Goal: Transaction & Acquisition: Purchase product/service

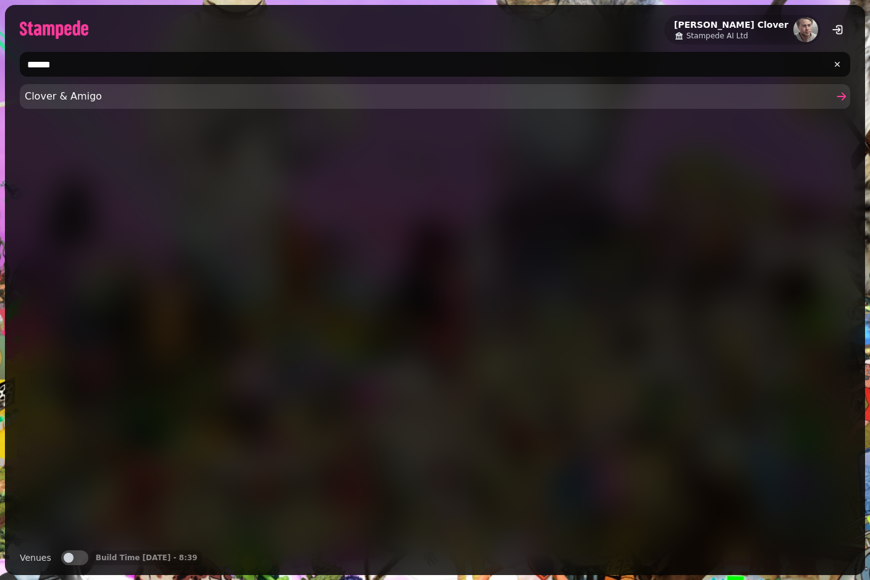
type input "******"
click at [121, 99] on span "Clover & Amigo" at bounding box center [429, 96] width 809 height 15
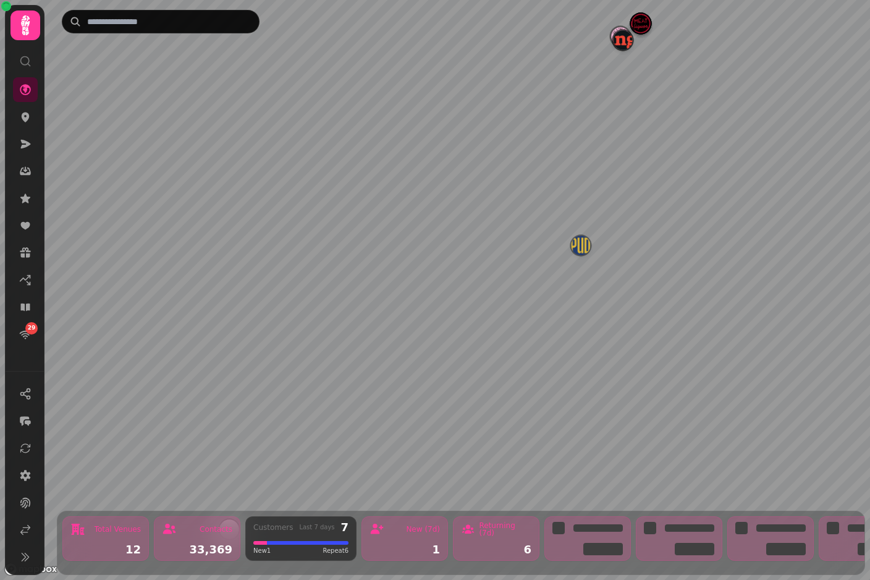
click at [619, 48] on img "Manja" at bounding box center [622, 39] width 19 height 19
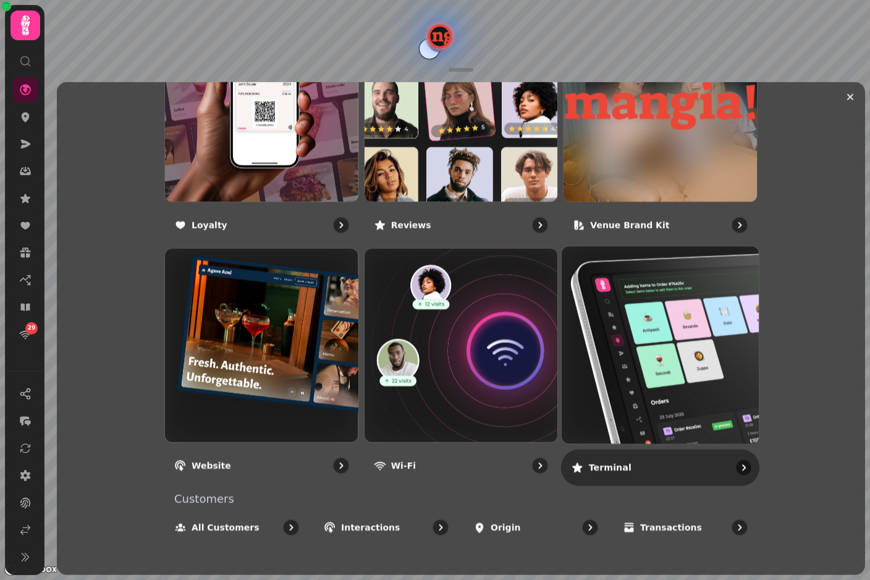
click at [640, 389] on img at bounding box center [660, 344] width 217 height 217
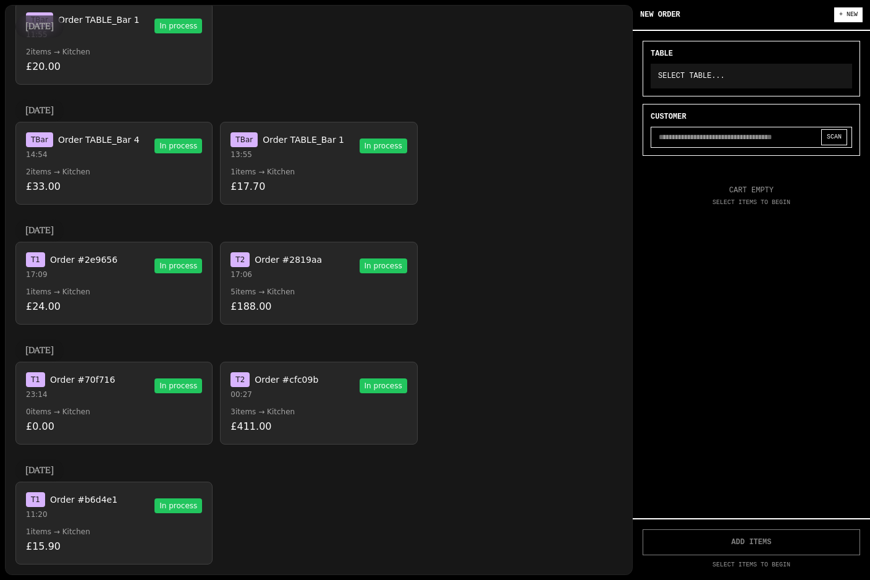
scroll to position [1720, 0]
click at [92, 526] on button "T 1 Order #b6d4e1 11:20 In process 1 items → Kitchen £15.90" at bounding box center [113, 523] width 197 height 83
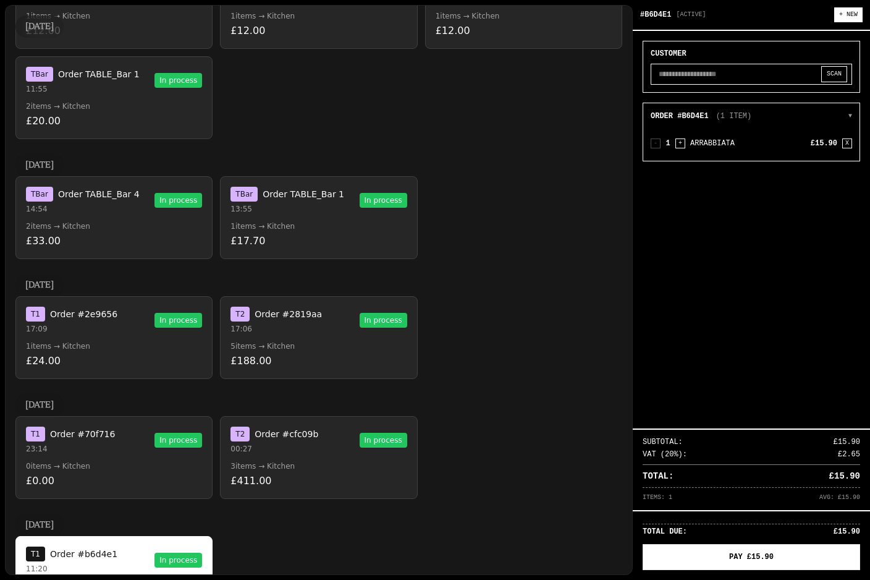
click at [712, 75] on input "text" at bounding box center [752, 74] width 202 height 21
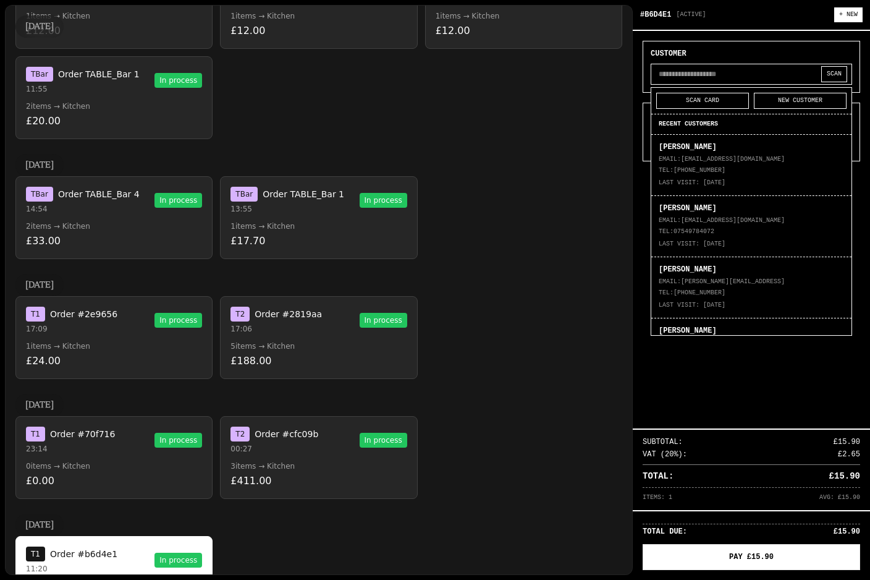
click at [575, 172] on div "[DATE] T Bar Order TABLE_Bar 4 14:54 In process 2 items → Kitchen £33.00 T Bar …" at bounding box center [318, 206] width 607 height 105
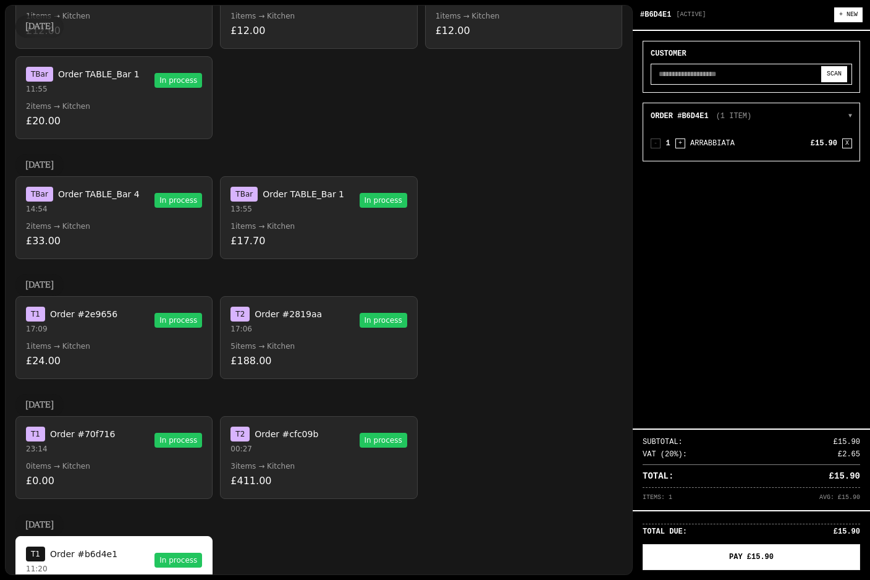
click at [839, 75] on button "SCAN" at bounding box center [835, 74] width 26 height 16
select select "**********"
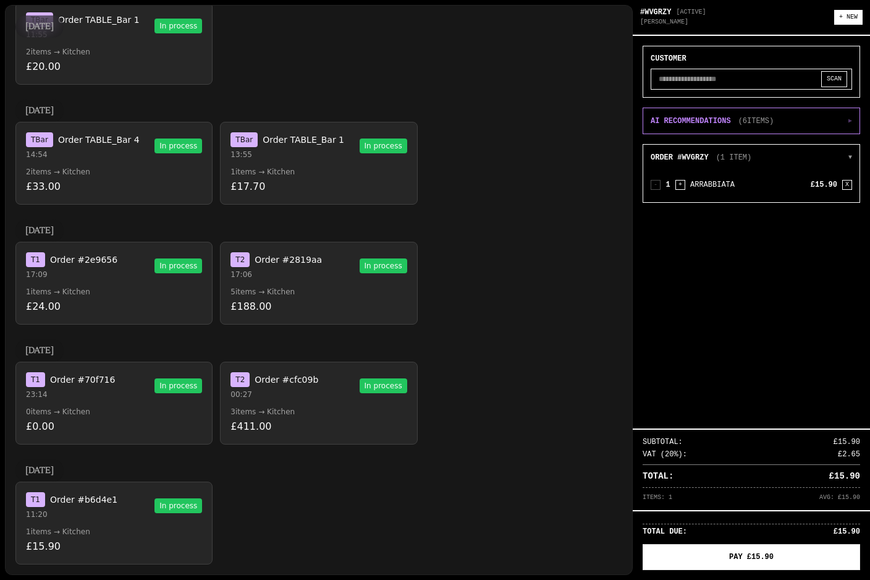
scroll to position [1774, 0]
click at [117, 520] on button "T 1 Order #b6d4e1 11:20 In process 1 items → Kitchen £15.90" at bounding box center [113, 523] width 197 height 83
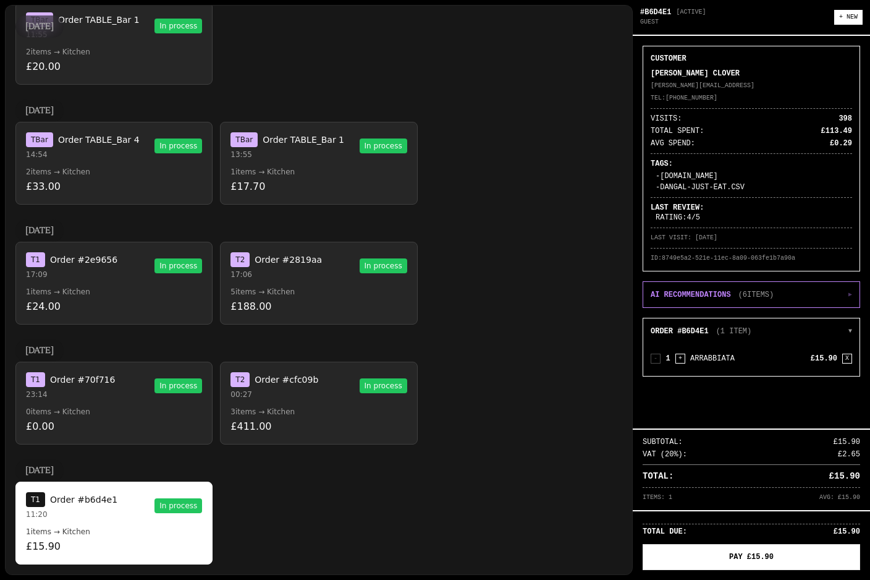
click at [355, 406] on button "T 2 Order #cfc09b 00:27 In process 3 items → Kitchen £411.00" at bounding box center [318, 403] width 197 height 83
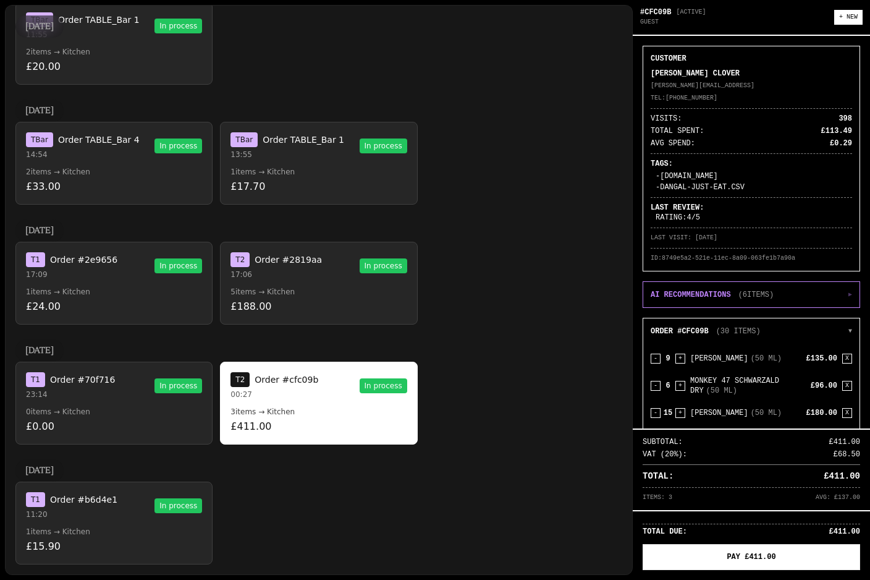
click at [132, 413] on p "0 items → Kitchen" at bounding box center [114, 412] width 176 height 10
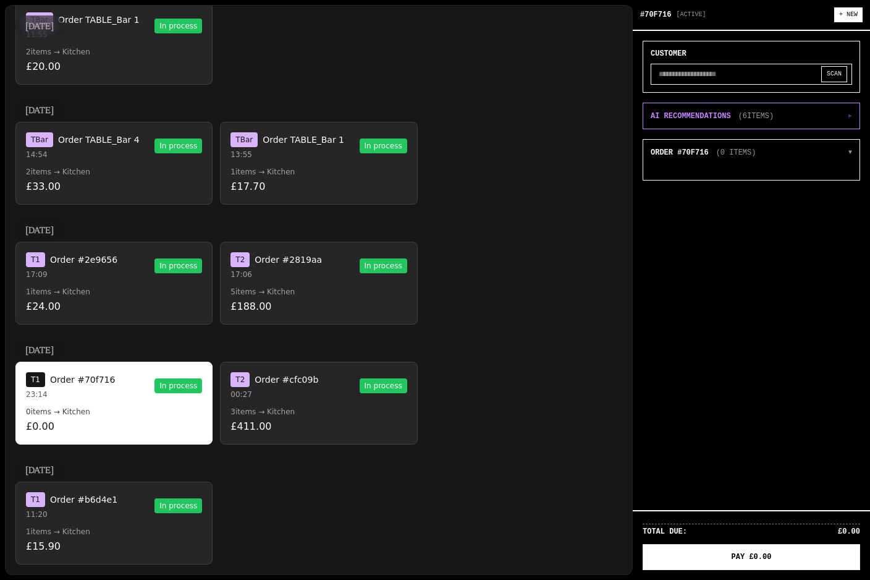
click at [119, 500] on div "T 1 Order #b6d4e1 11:20 In process" at bounding box center [114, 505] width 176 height 27
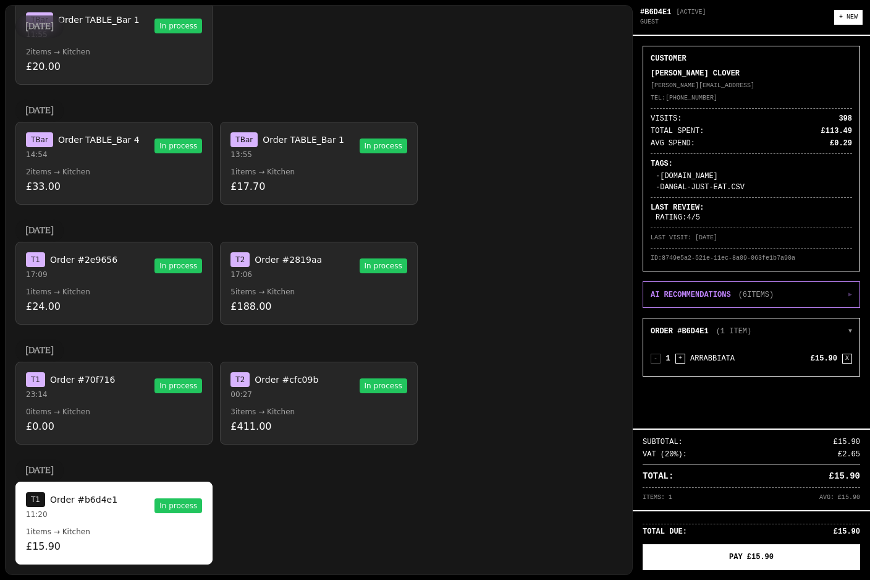
click at [145, 406] on button "T 1 Order #70f716 23:14 In process 0 items → Kitchen £0.00" at bounding box center [113, 403] width 197 height 83
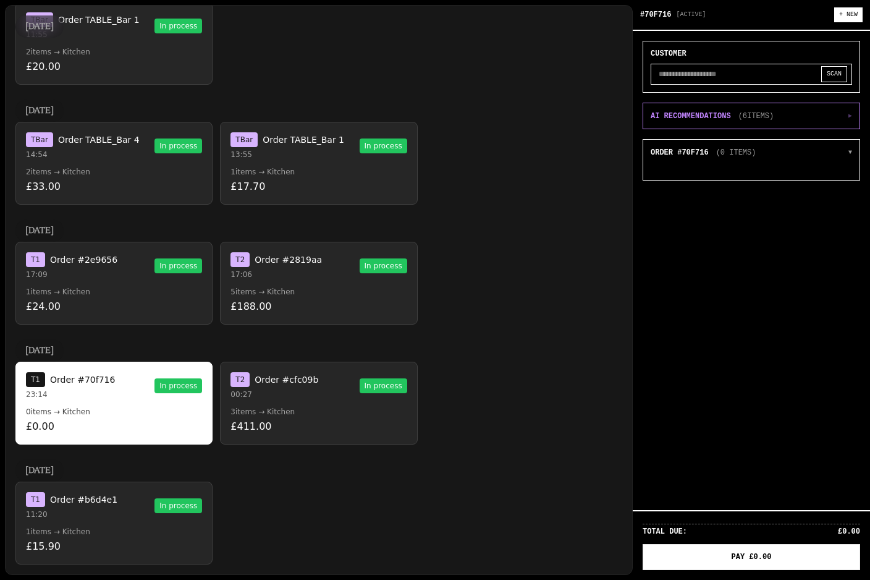
click at [317, 420] on p "£411.00" at bounding box center [319, 426] width 176 height 15
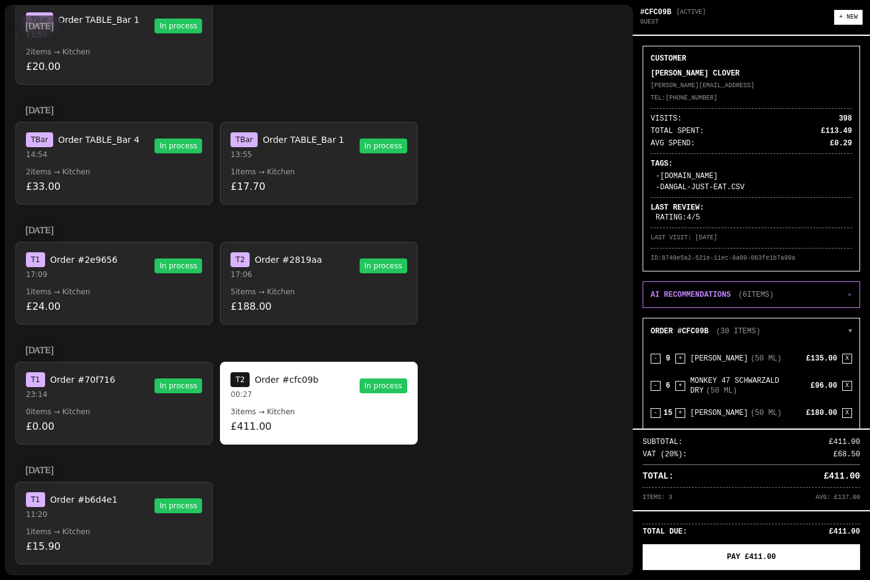
click at [323, 292] on p "5 items → Kitchen" at bounding box center [319, 292] width 176 height 10
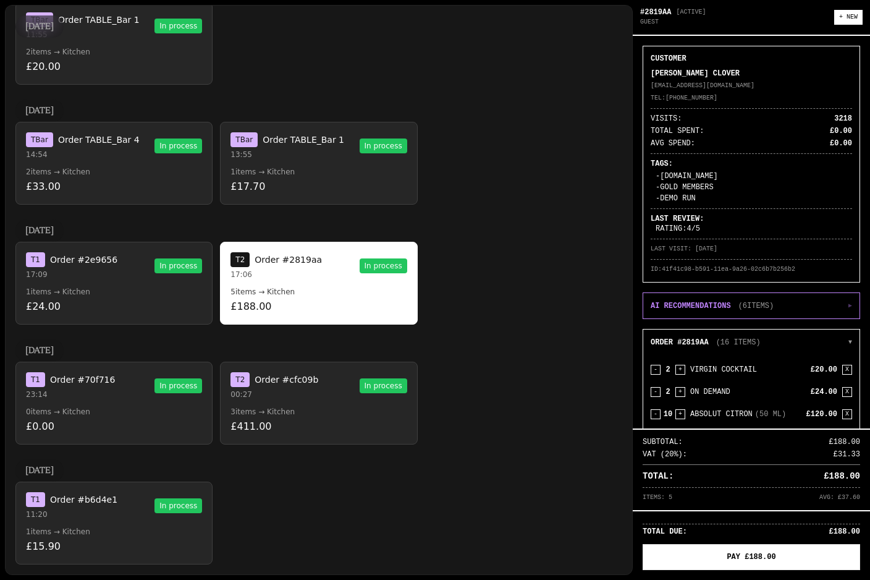
click at [119, 271] on div "T 1 Order #2e9656 17:09 In process" at bounding box center [114, 265] width 176 height 27
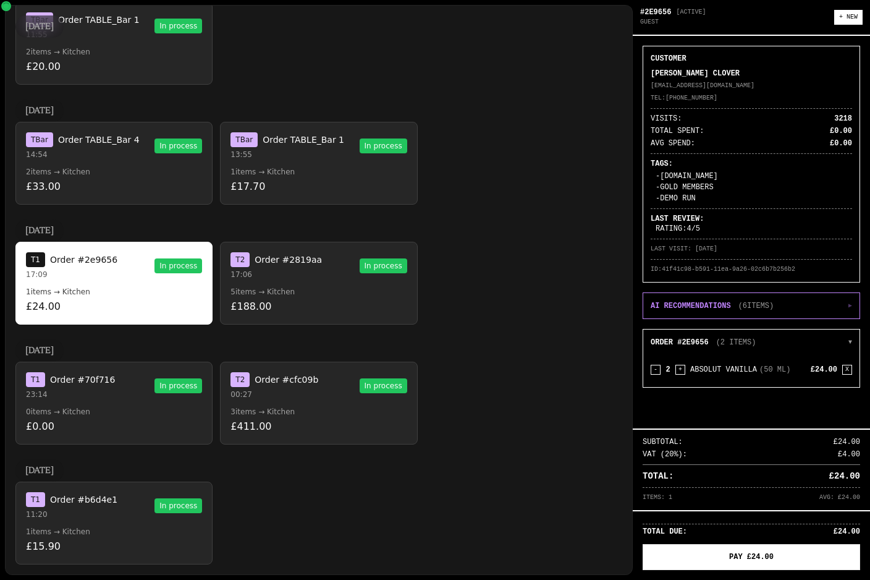
click at [294, 273] on p "17:06" at bounding box center [276, 275] width 91 height 10
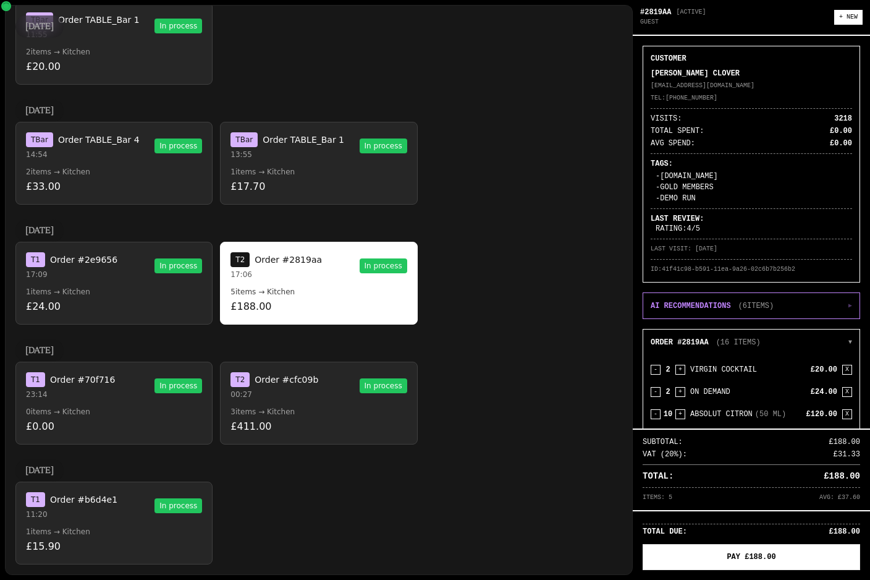
click at [114, 369] on button "T 1 Order #70f716 23:14 In process 0 items → Kitchen £0.00" at bounding box center [113, 403] width 197 height 83
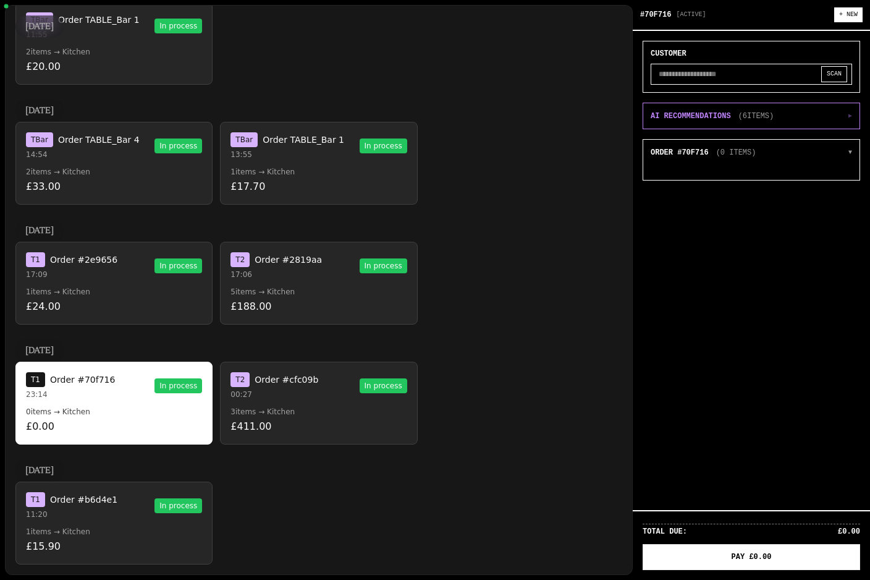
click at [288, 385] on span "Order #cfc09b" at bounding box center [287, 379] width 64 height 12
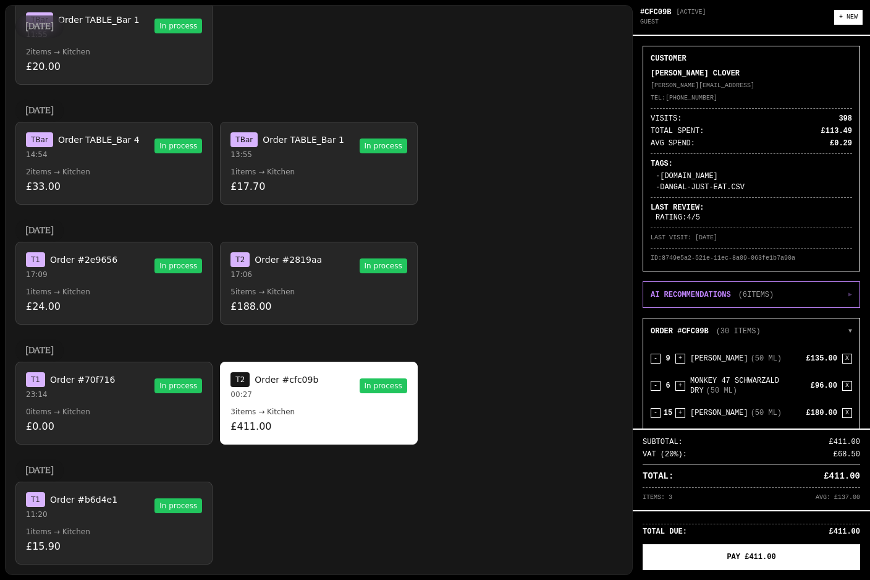
click at [132, 275] on div "T 1 Order #2e9656 17:09 In process" at bounding box center [114, 265] width 176 height 27
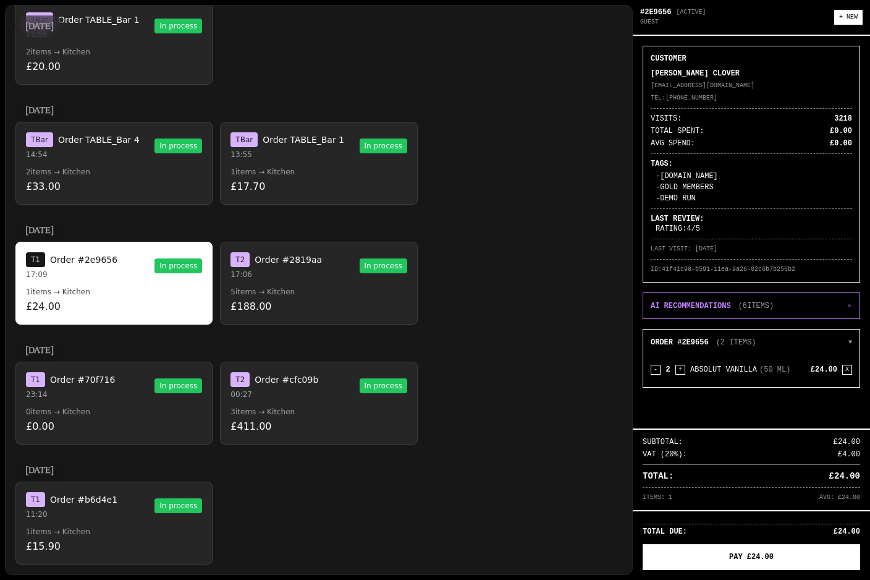
click at [144, 163] on button "T Bar Order TABLE_Bar 4 14:54 In process 2 items → Kitchen £33.00" at bounding box center [113, 163] width 197 height 83
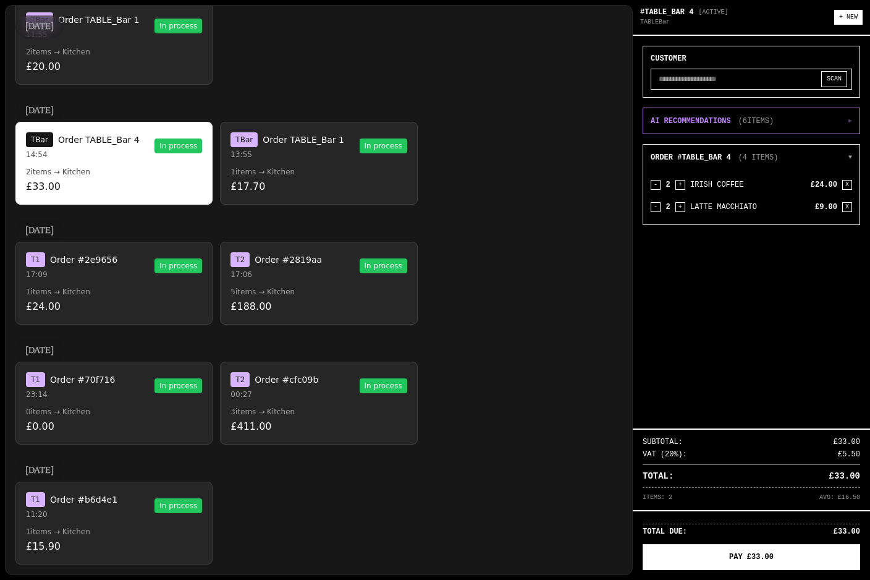
click at [294, 173] on p "1 items → Kitchen" at bounding box center [319, 172] width 176 height 10
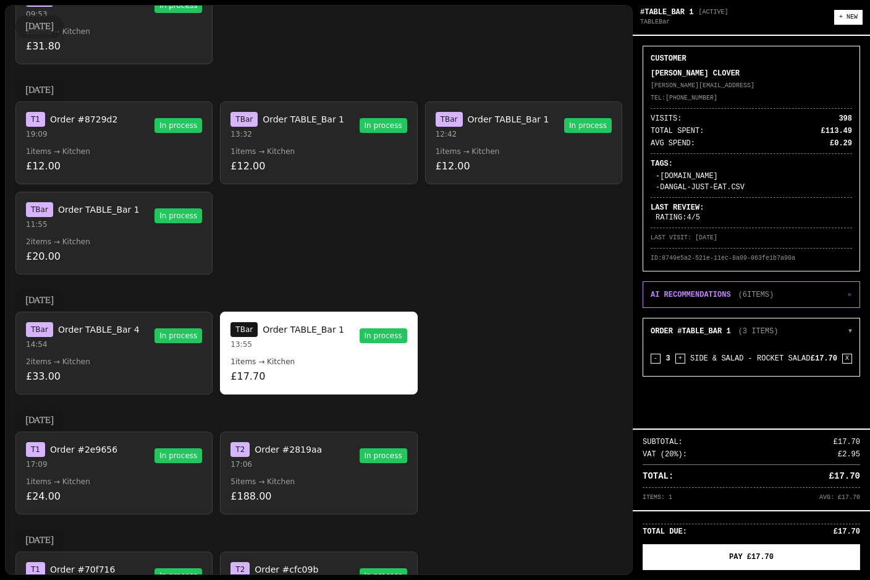
scroll to position [1585, 0]
click at [151, 268] on button "T Bar Order TABLE_Bar 1 11:55 In process 2 items → Kitchen £20.00" at bounding box center [113, 232] width 197 height 83
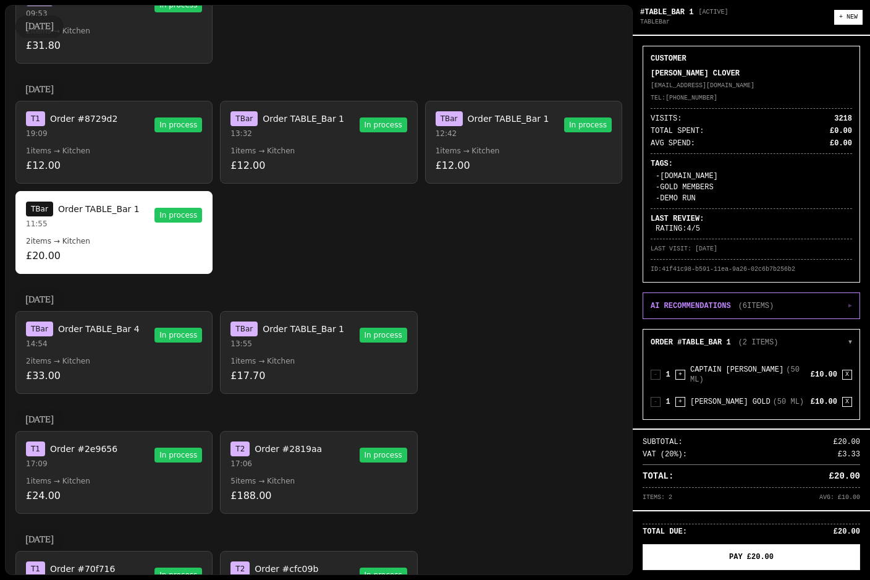
click at [349, 357] on p "1 items → Kitchen" at bounding box center [319, 361] width 176 height 10
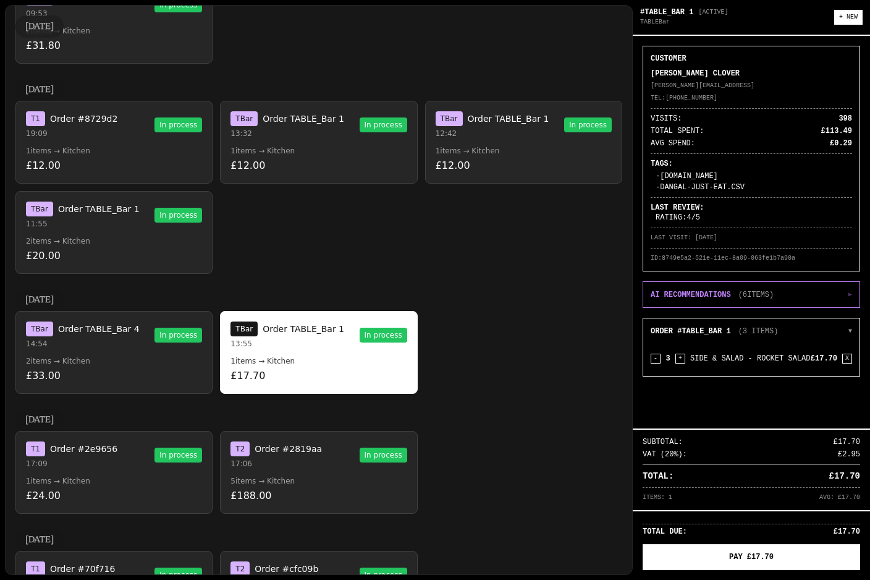
click at [123, 367] on button "T Bar Order TABLE_Bar 4 14:54 In process 2 items → Kitchen £33.00" at bounding box center [113, 352] width 197 height 83
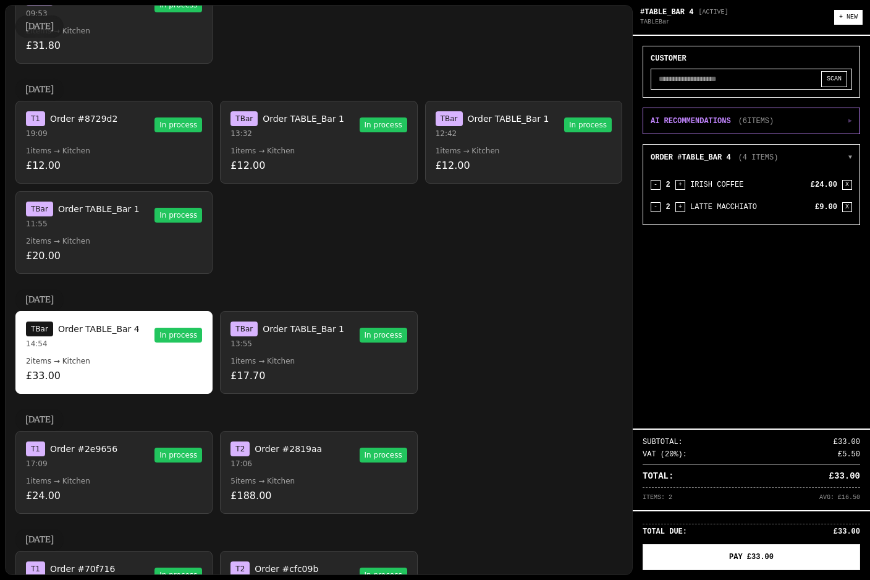
click at [123, 468] on div "T 1 Order #2e9656 17:09 In process" at bounding box center [114, 454] width 176 height 27
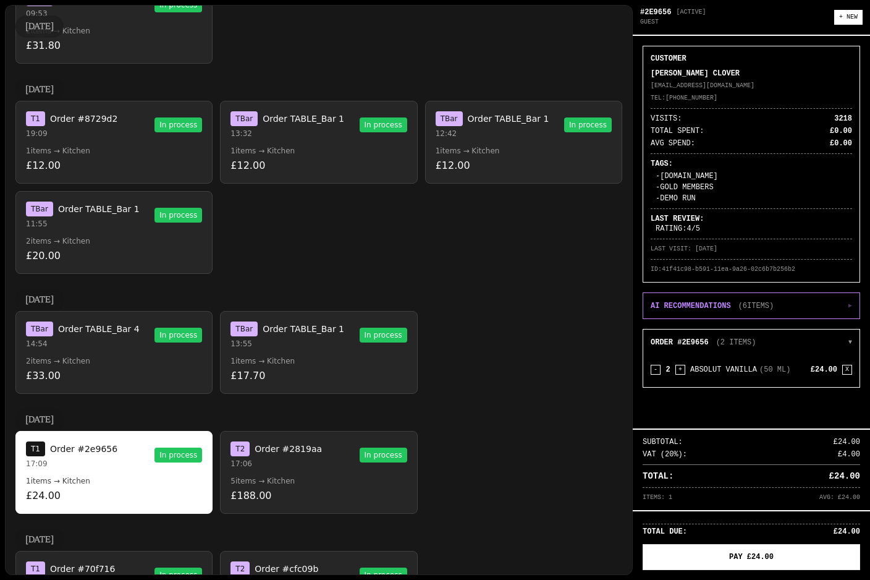
click at [315, 467] on p "17:06" at bounding box center [276, 464] width 91 height 10
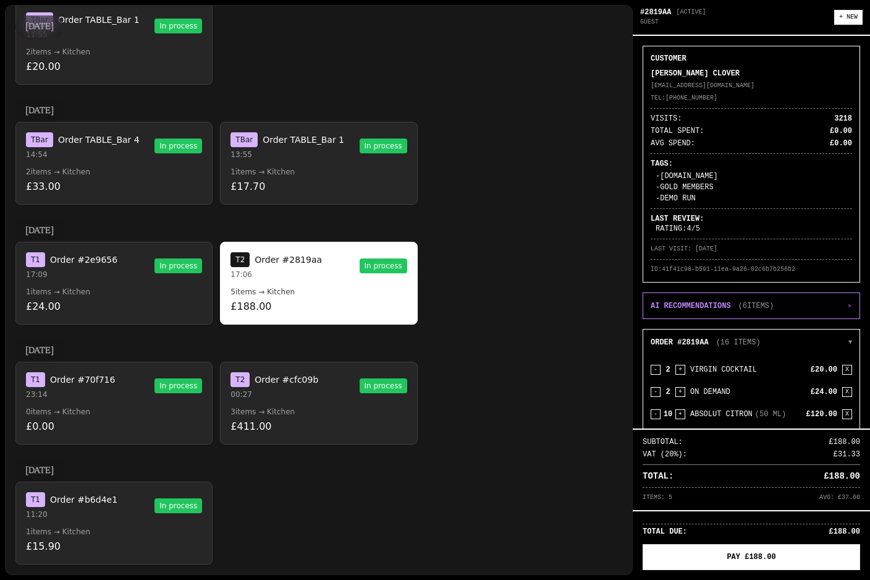
click at [311, 168] on p "1 items → Kitchen" at bounding box center [319, 172] width 176 height 10
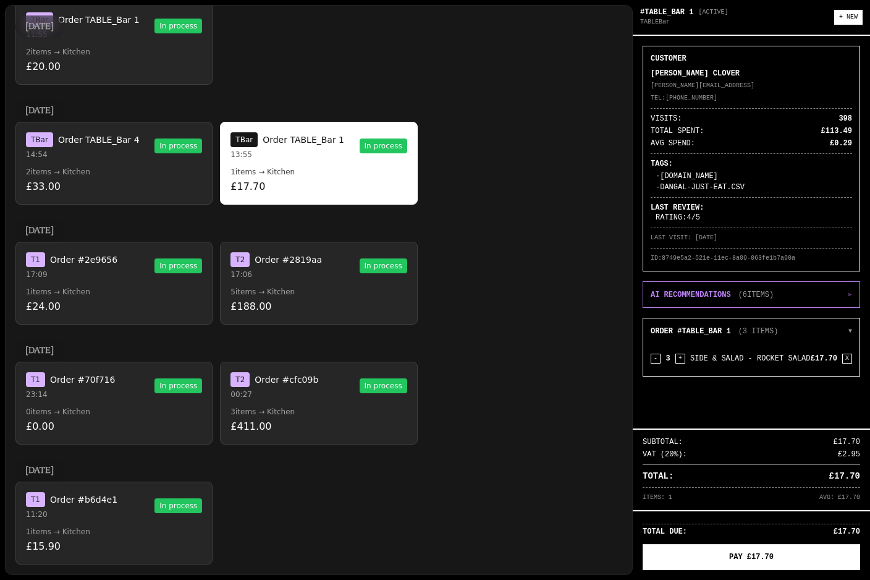
click at [119, 136] on span "Order TABLE_Bar 4" at bounding box center [99, 140] width 82 height 12
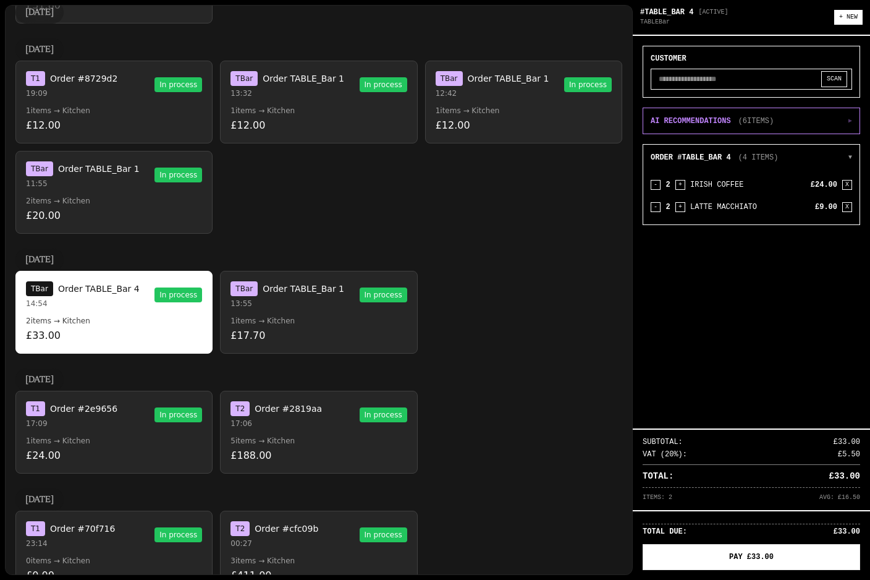
scroll to position [1629, 0]
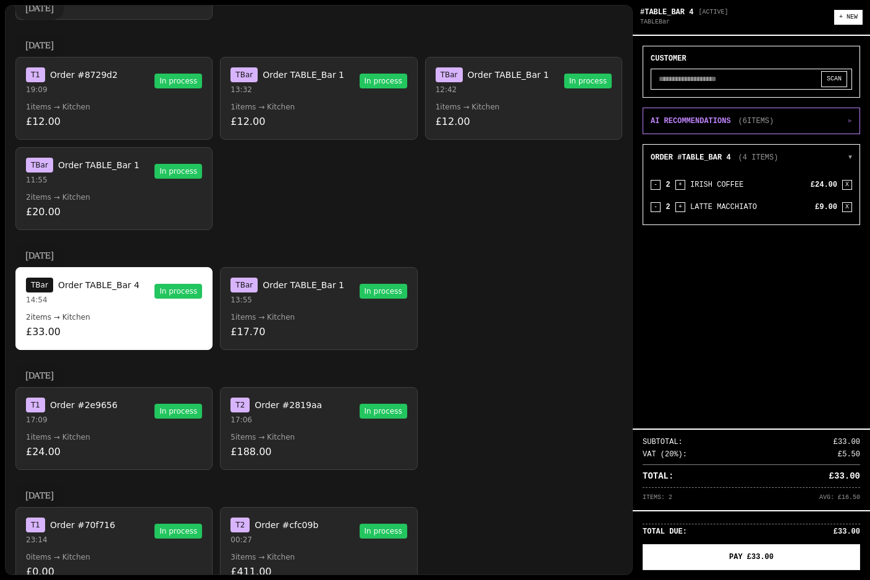
click at [155, 188] on button "T Bar Order TABLE_Bar 1 11:55 In process 2 items → Kitchen £20.00" at bounding box center [113, 188] width 197 height 83
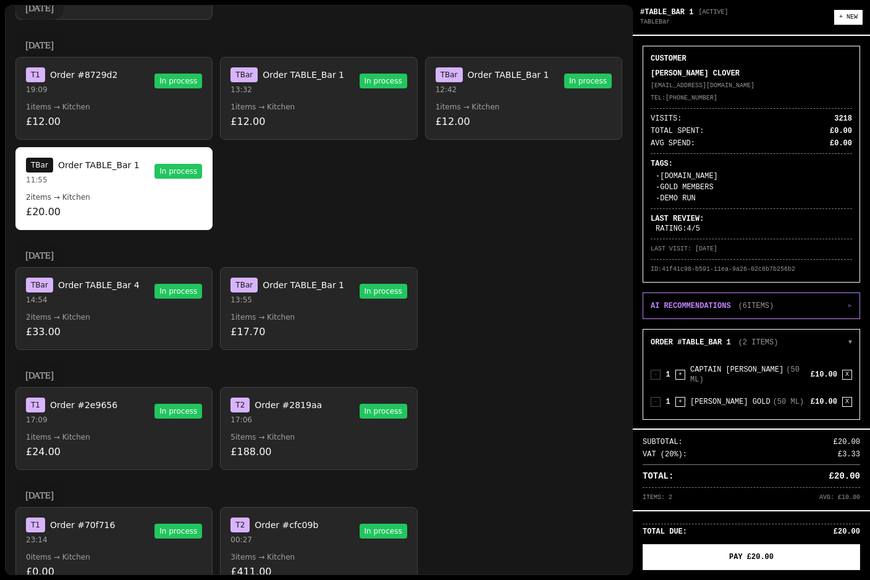
click at [150, 103] on p "1 items → Kitchen" at bounding box center [114, 107] width 176 height 10
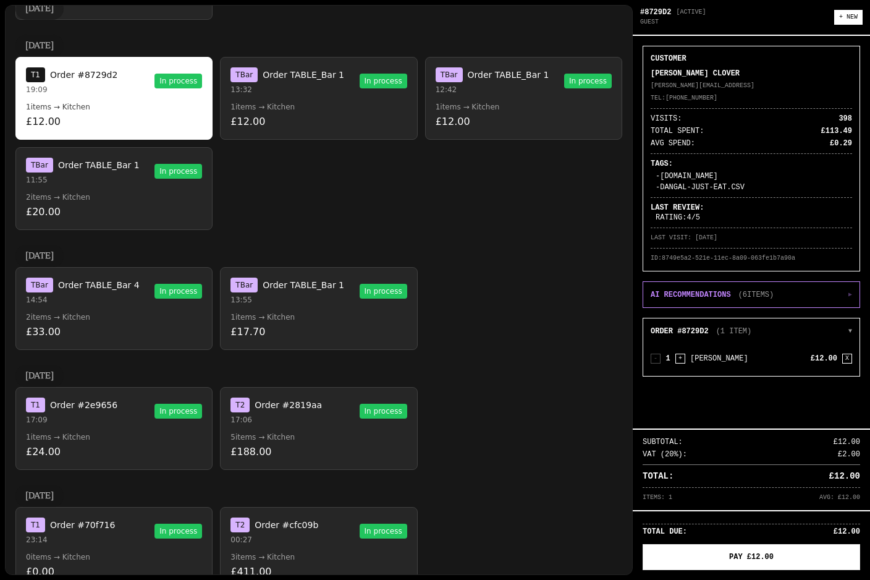
click at [304, 113] on button "T Bar Order TABLE_Bar 1 13:32 In process 1 items → Kitchen £12.00" at bounding box center [318, 98] width 197 height 83
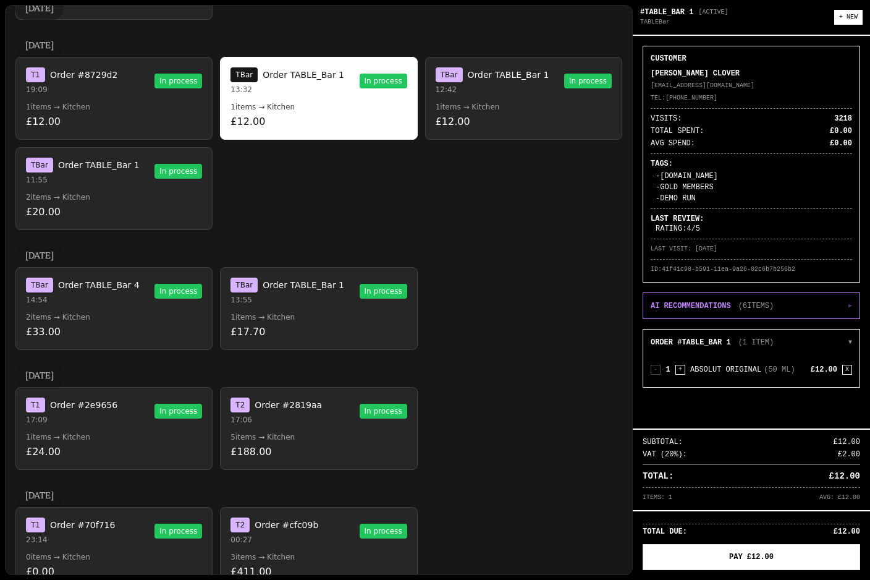
click at [513, 106] on p "1 items → Kitchen" at bounding box center [524, 107] width 176 height 10
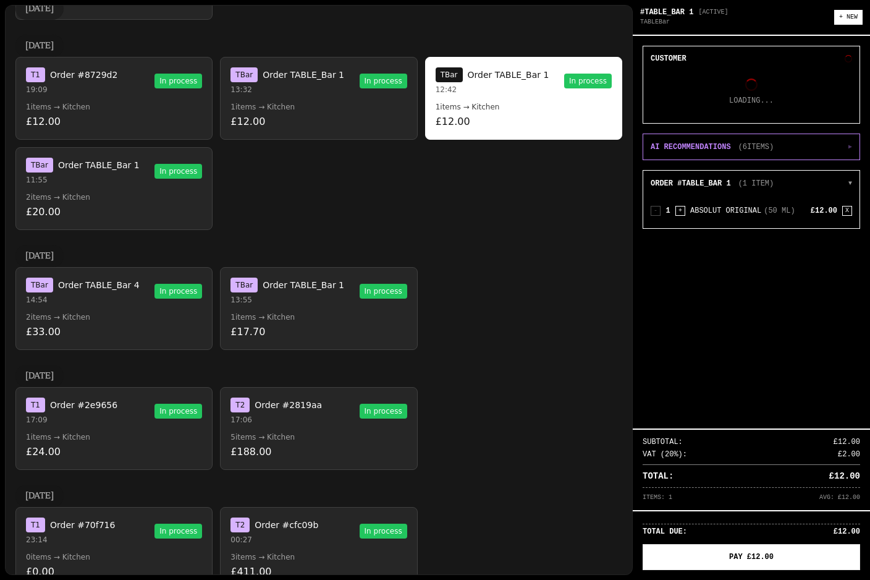
click at [137, 217] on p "£20.00" at bounding box center [114, 212] width 176 height 15
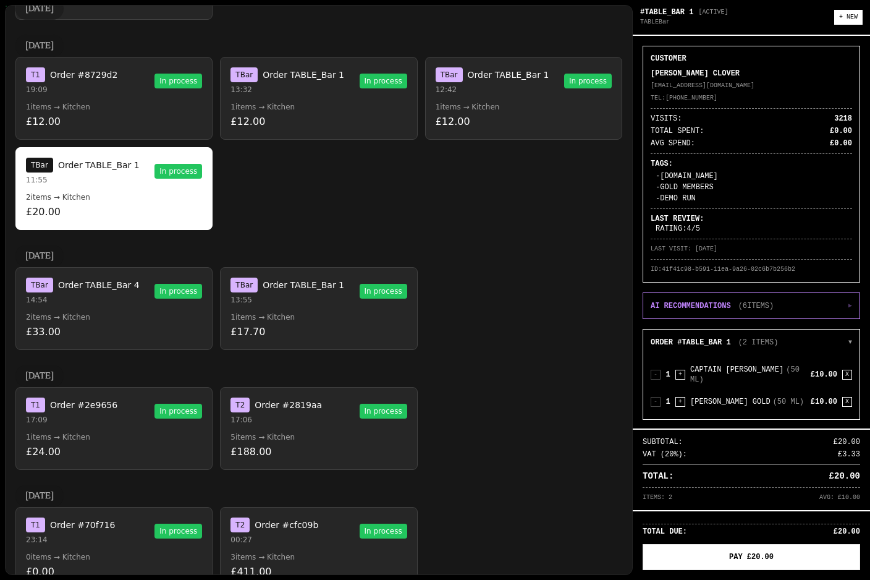
click at [149, 306] on button "T Bar Order TABLE_Bar 4 14:54 In process 2 items → Kitchen £33.00" at bounding box center [113, 308] width 197 height 83
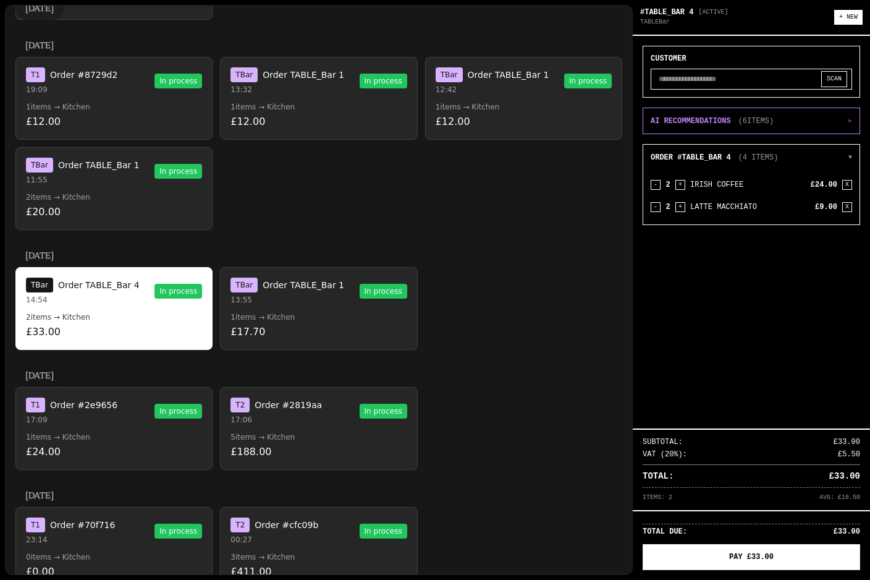
click at [310, 315] on p "1 items → Kitchen" at bounding box center [319, 317] width 176 height 10
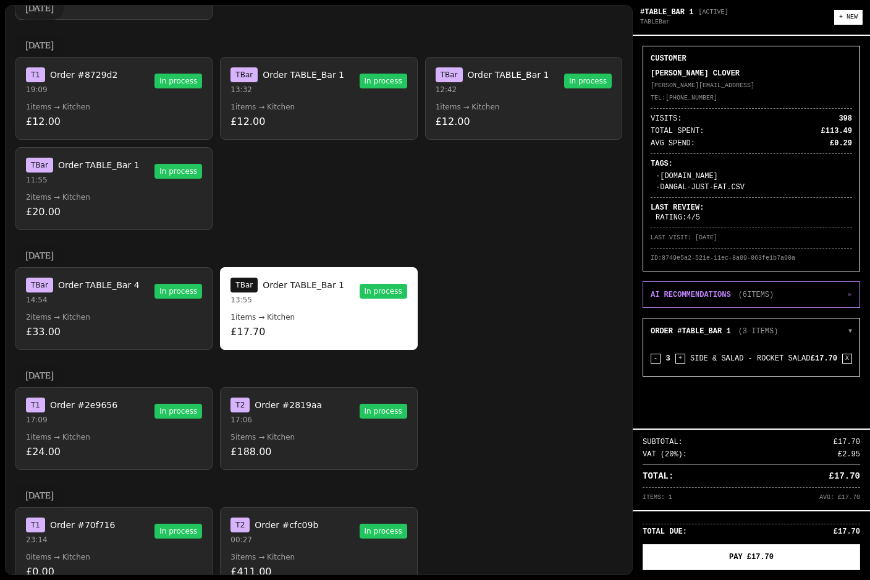
click at [330, 433] on p "5 items → Kitchen" at bounding box center [319, 437] width 176 height 10
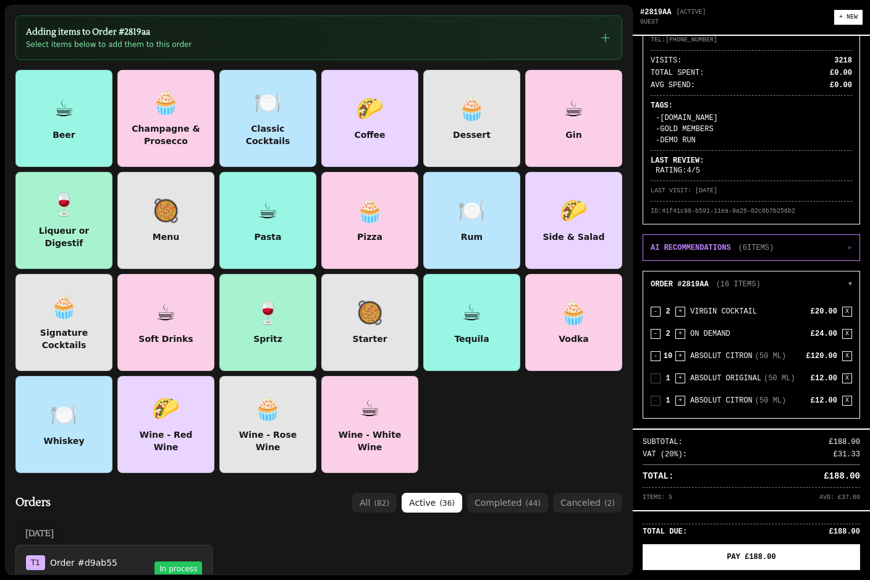
scroll to position [58, 0]
click at [399, 298] on div at bounding box center [370, 322] width 98 height 98
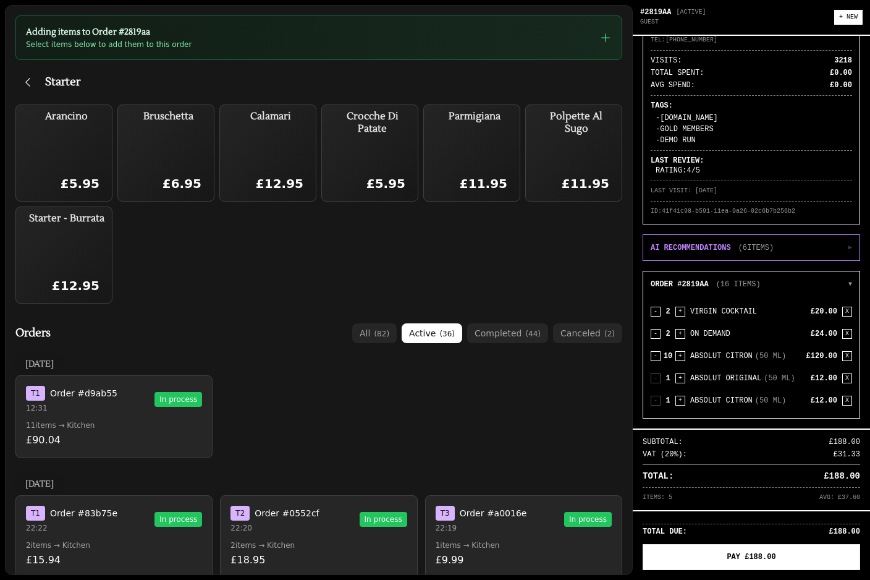
click at [514, 297] on div "Arancino £5.95 Bruschetta £6.95 Calamari £12.95 Crocche Di Patate £5.95 Parmigi…" at bounding box center [318, 203] width 607 height 199
click at [379, 148] on div "Crocche Di Patate £5.95" at bounding box center [372, 153] width 83 height 88
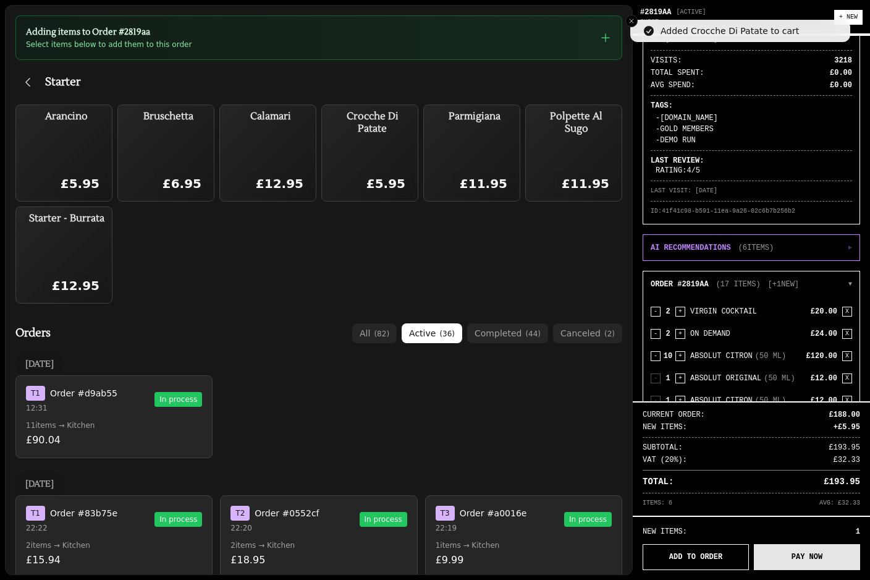
click at [812, 566] on button "PAY NOW" at bounding box center [807, 557] width 106 height 26
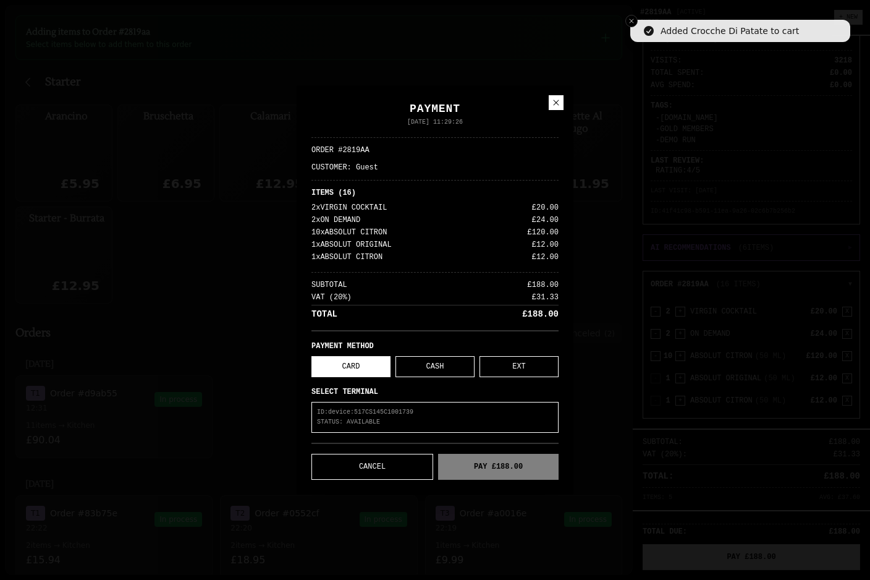
click at [558, 96] on button at bounding box center [556, 102] width 15 height 15
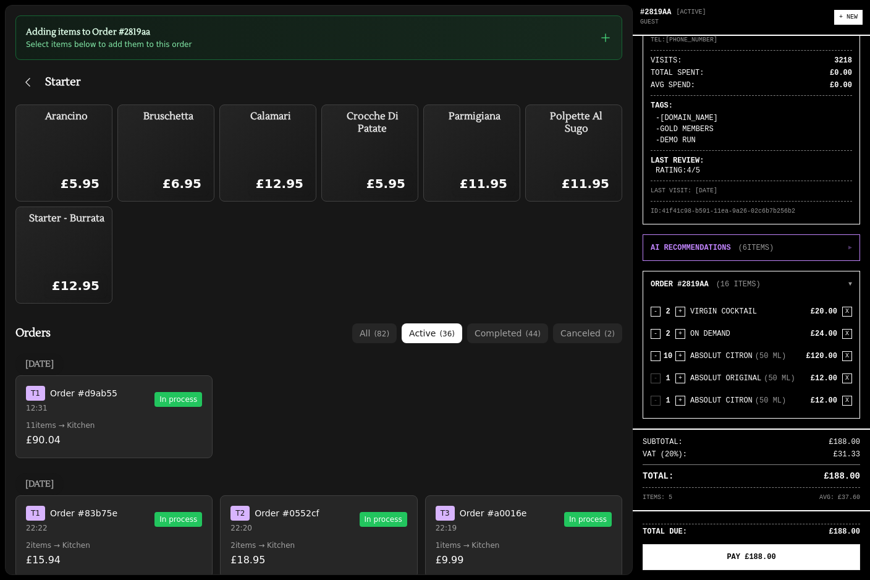
click at [20, 97] on div "Starter Arancino £5.95 Bruschetta £6.95 Calamari £12.95 Crocche Di Patate £5.95…" at bounding box center [318, 187] width 607 height 234
click at [22, 85] on icon "button" at bounding box center [28, 82] width 12 height 12
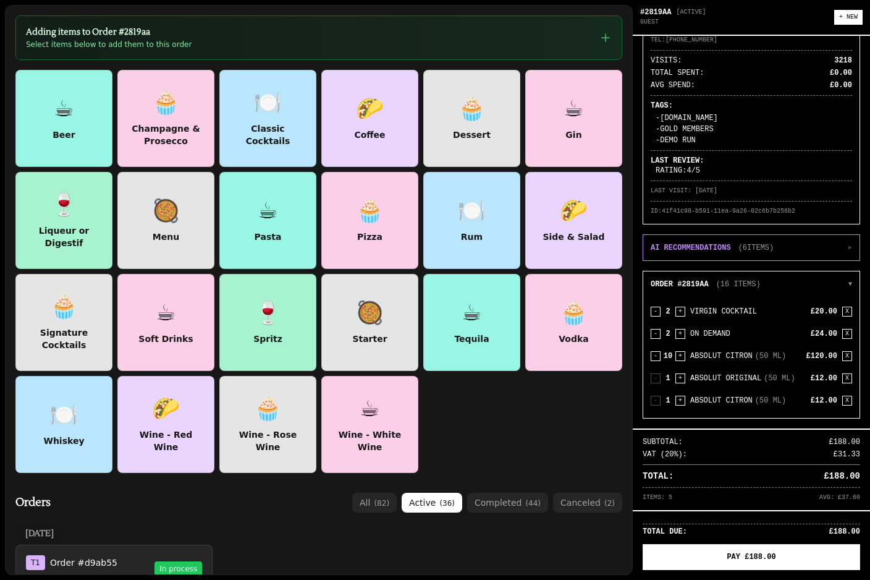
scroll to position [0, 0]
click at [67, 75] on div at bounding box center [64, 118] width 98 height 98
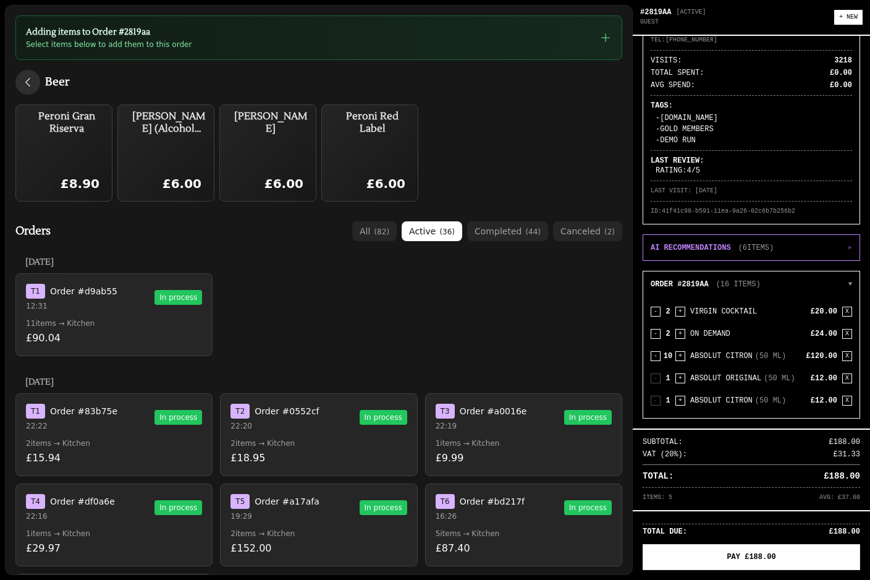
click at [30, 73] on button "button" at bounding box center [27, 82] width 25 height 25
